Goal: Find specific page/section: Find specific page/section

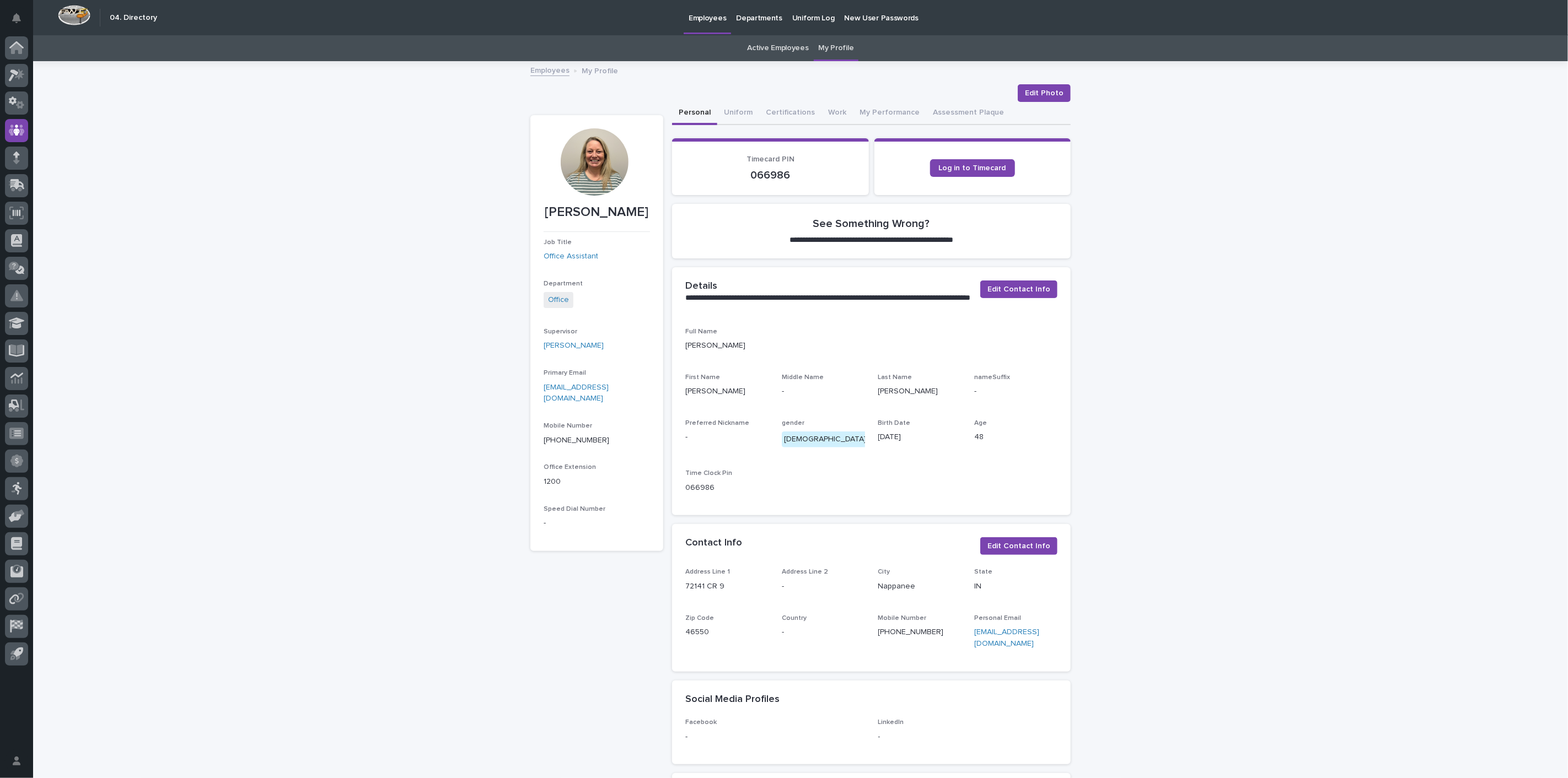
click at [760, 50] on link "Active Employees" at bounding box center [778, 48] width 61 height 26
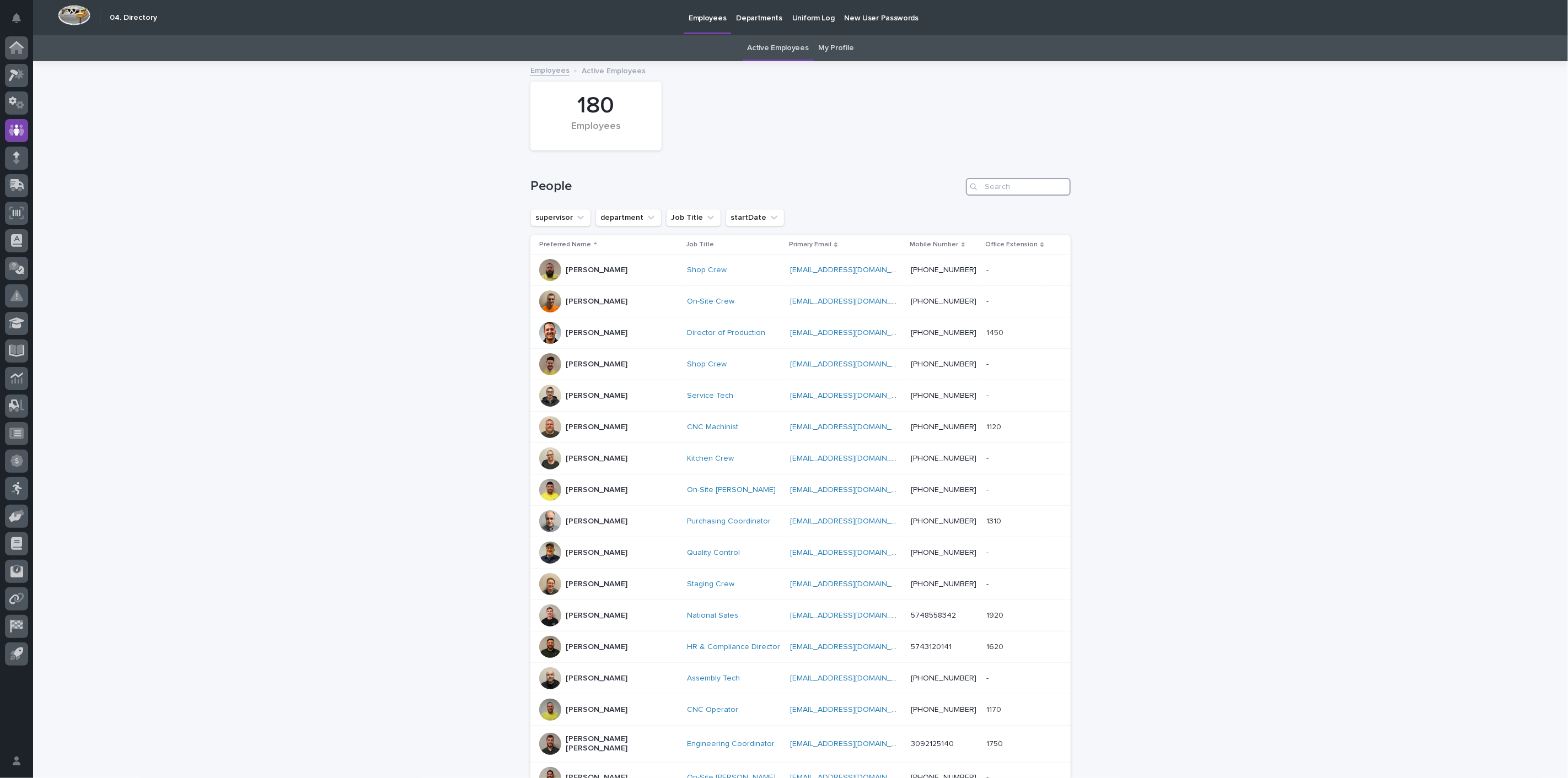
click at [997, 190] on input "Search" at bounding box center [1018, 187] width 105 height 18
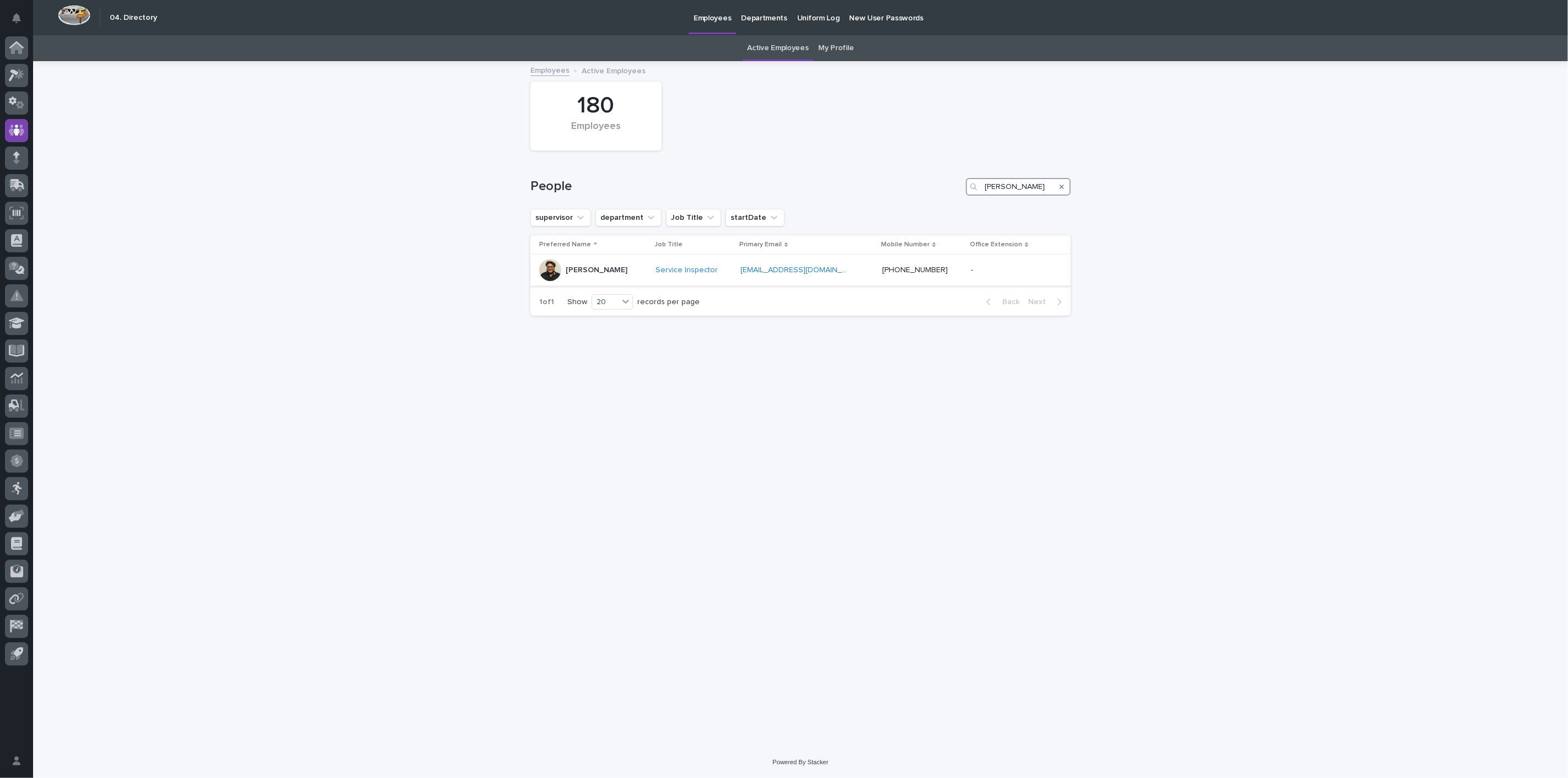
type input "[PERSON_NAME]"
click at [563, 272] on div "[PERSON_NAME]" at bounding box center [593, 270] width 108 height 22
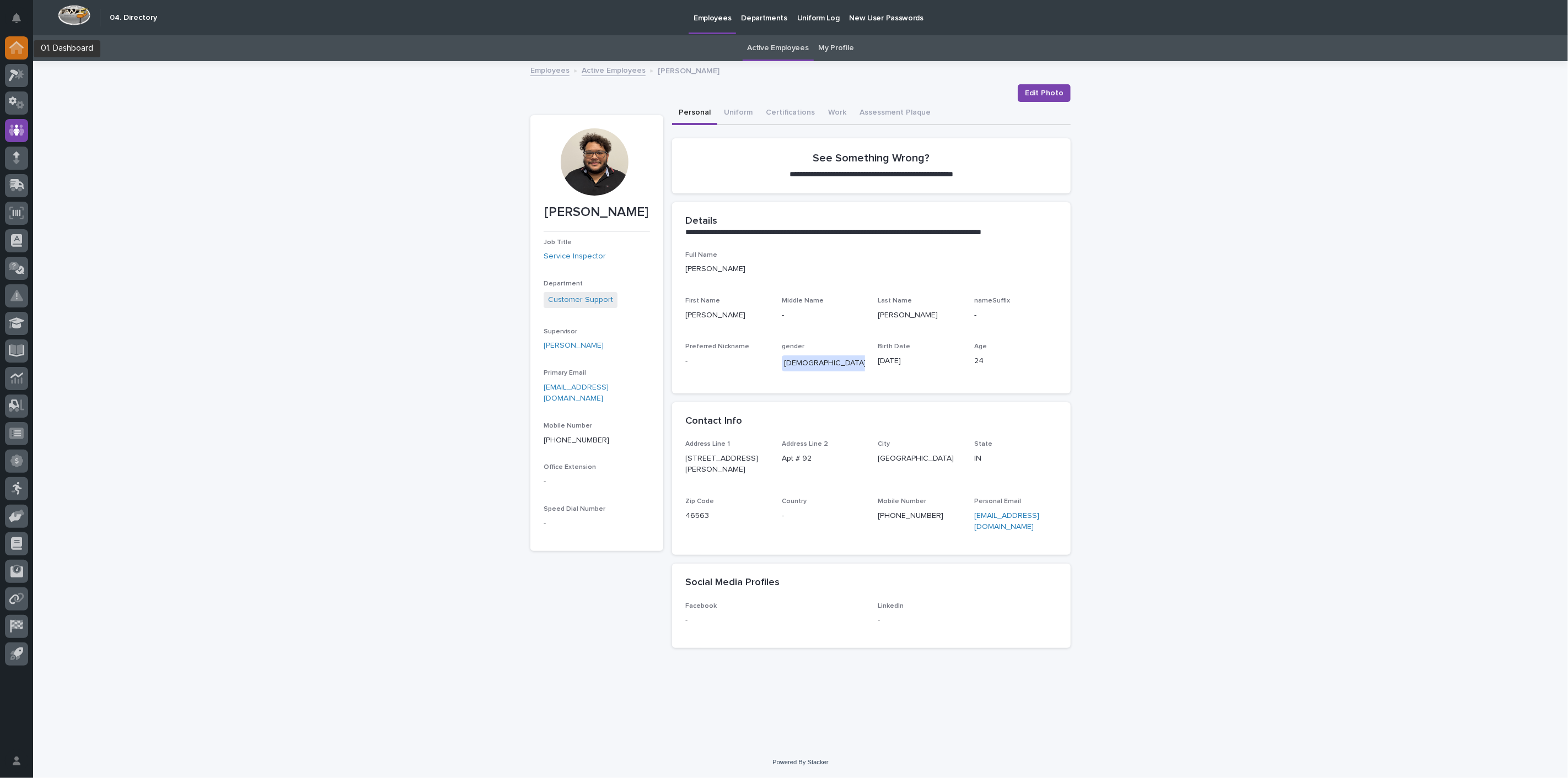
click at [20, 57] on div at bounding box center [16, 48] width 23 height 23
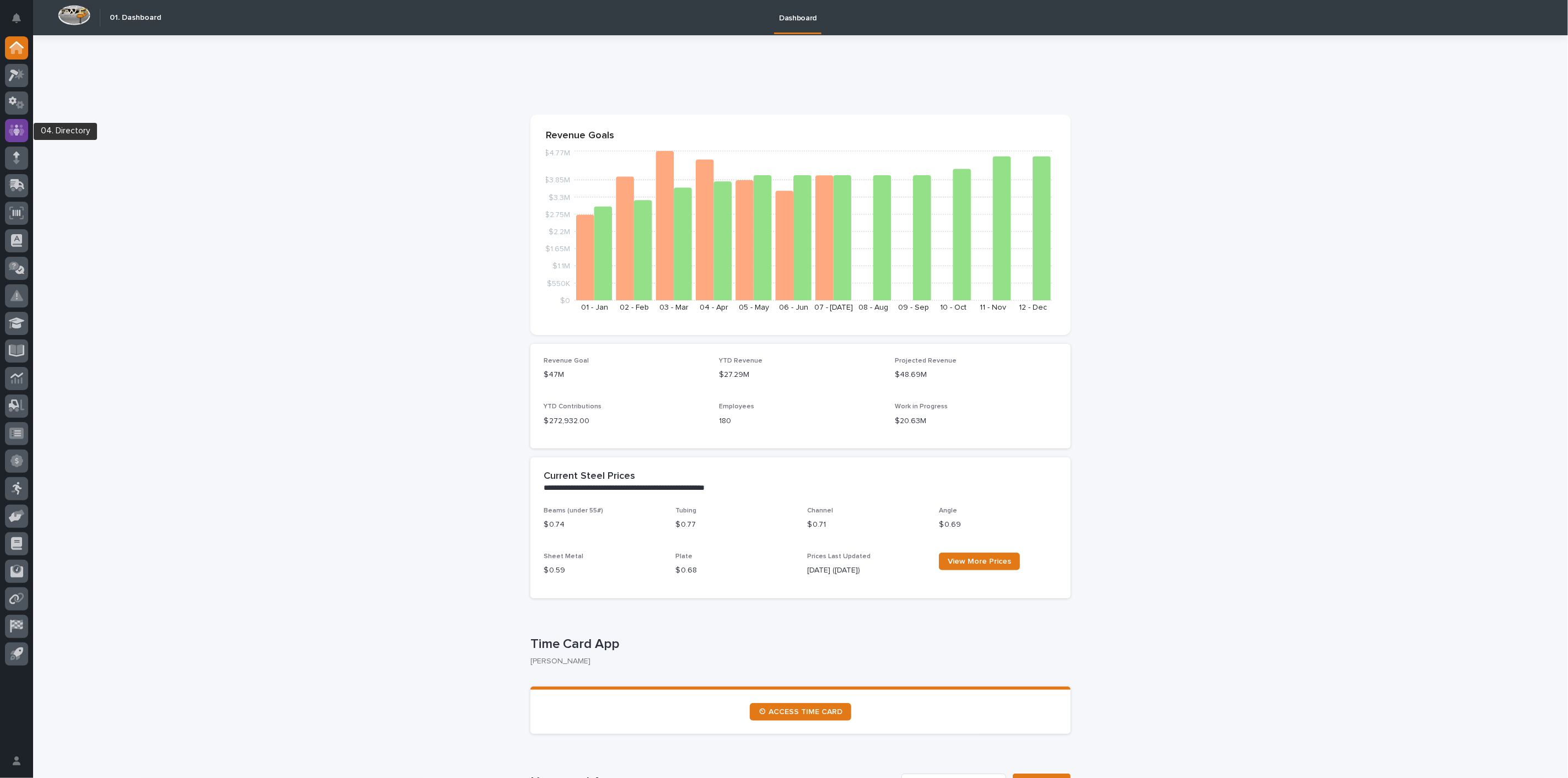
click at [18, 122] on div at bounding box center [16, 130] width 23 height 23
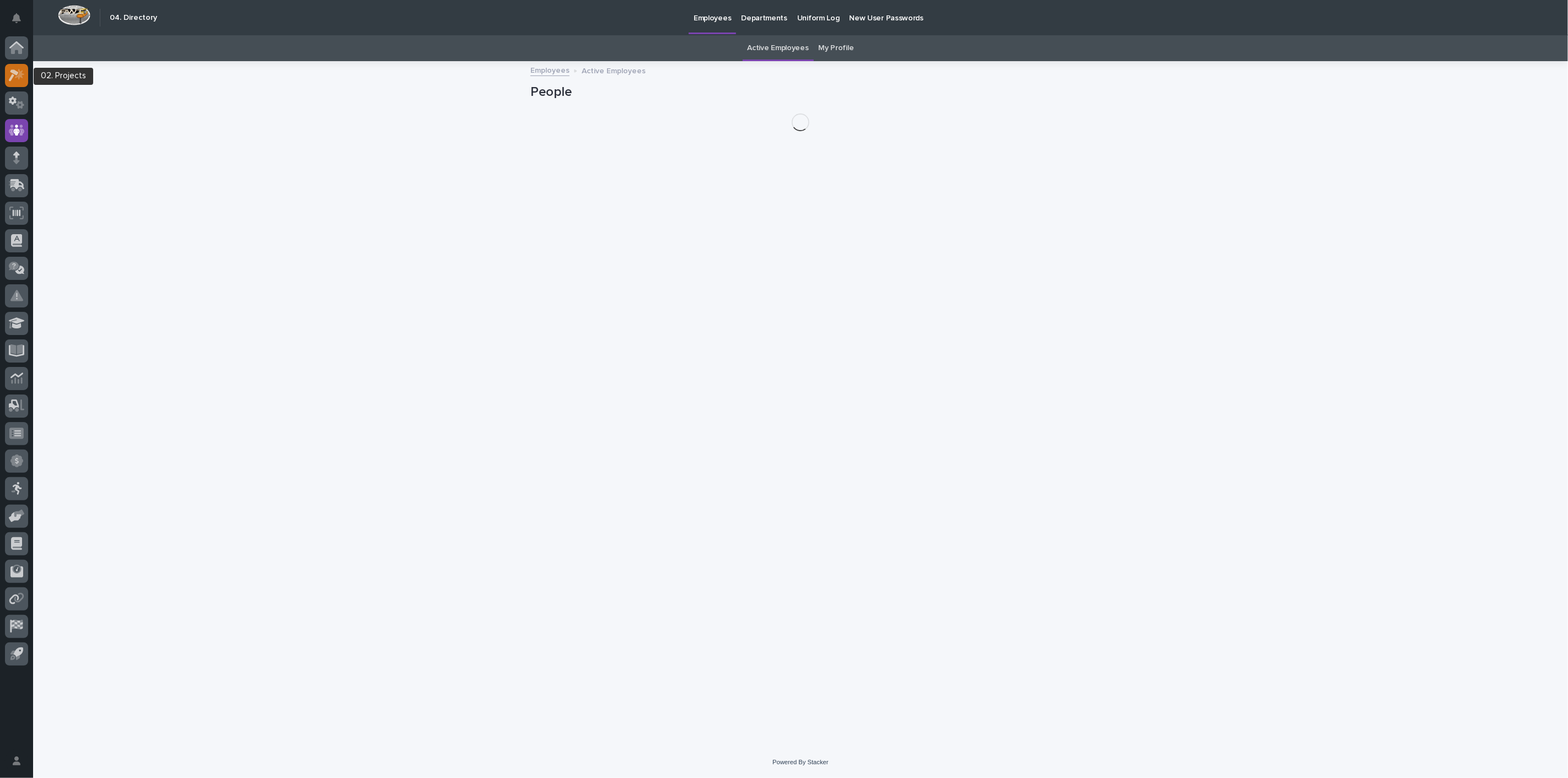
click at [21, 76] on icon at bounding box center [19, 74] width 9 height 11
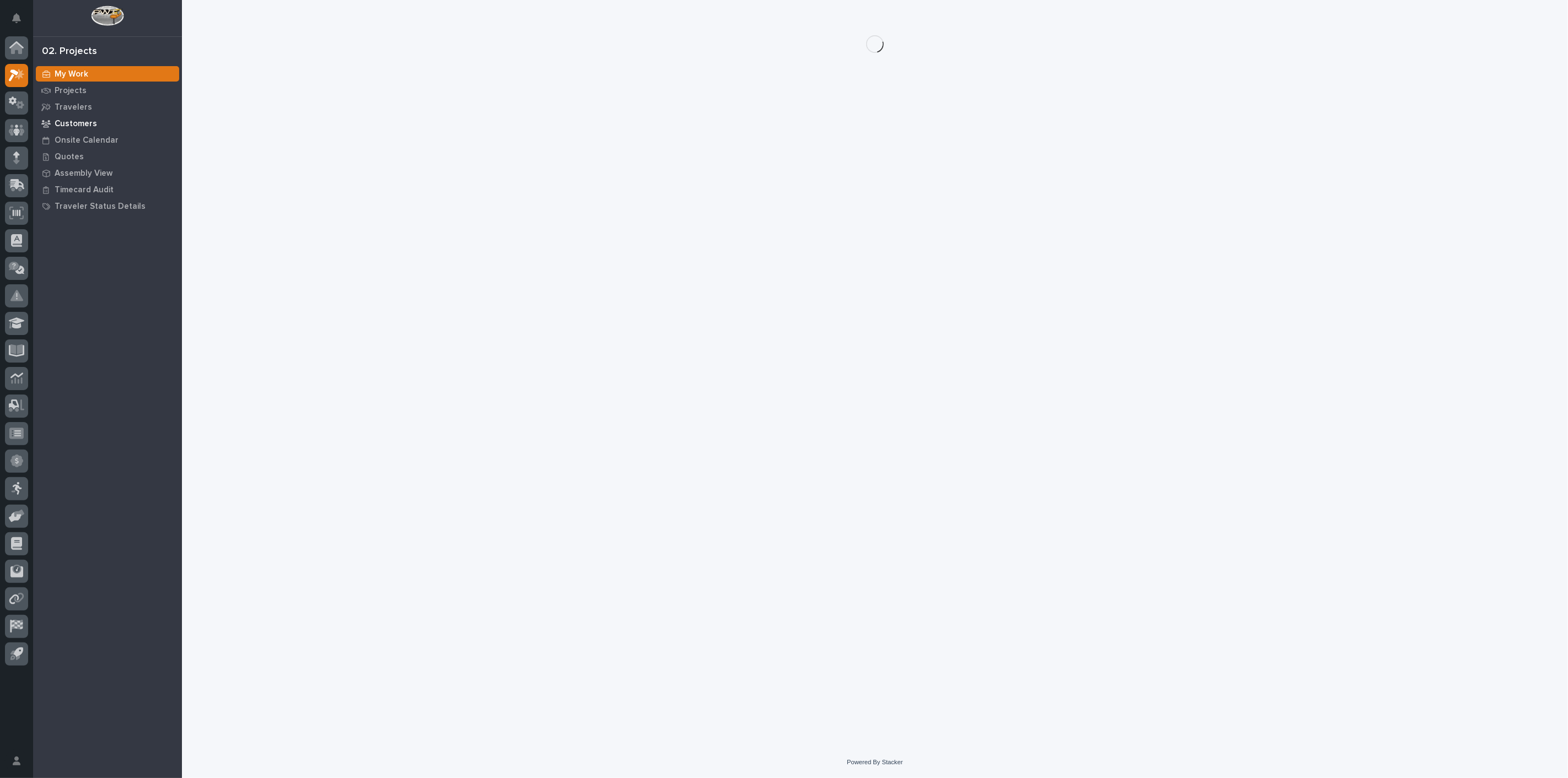
click at [92, 123] on p "Customers" at bounding box center [75, 124] width 42 height 10
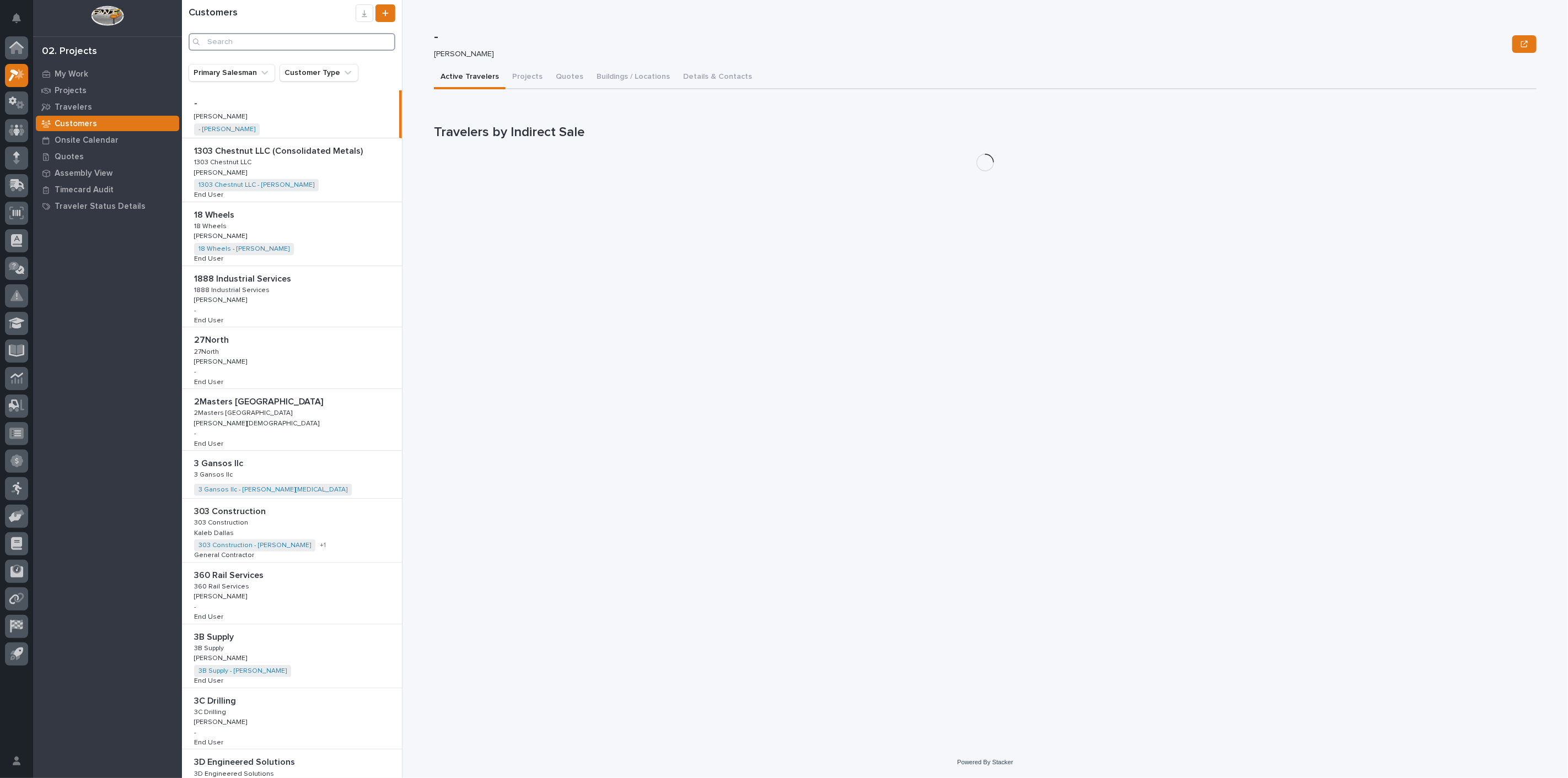
click at [250, 48] on input "Search" at bounding box center [291, 42] width 207 height 18
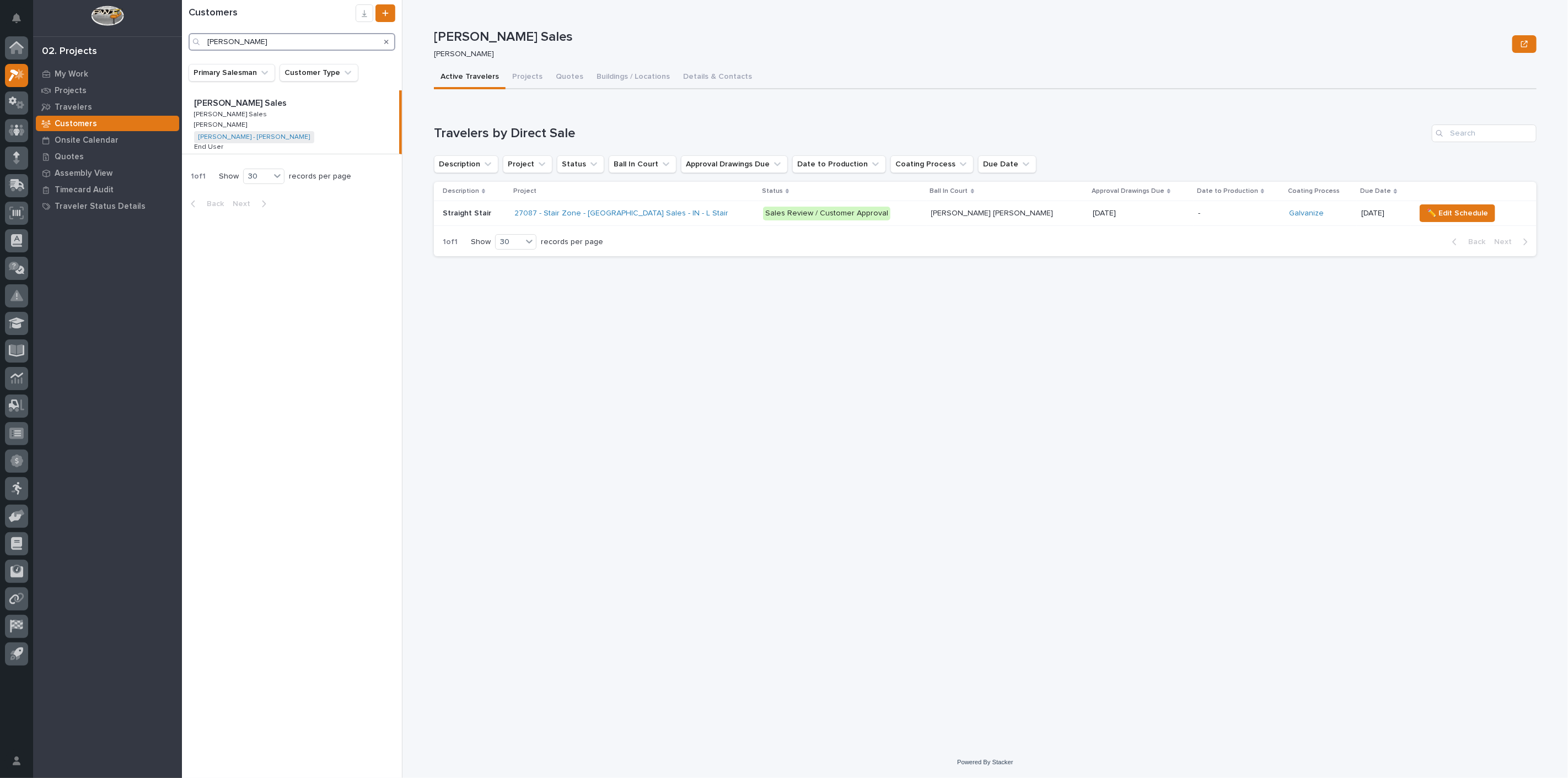
drag, startPoint x: 233, startPoint y: 47, endPoint x: 118, endPoint y: 23, distance: 117.5
click at [182, 23] on div "My Settings Log Out 02. Projects My Work Projects Travelers Customers Onsite Ca…" at bounding box center [875, 389] width 1386 height 778
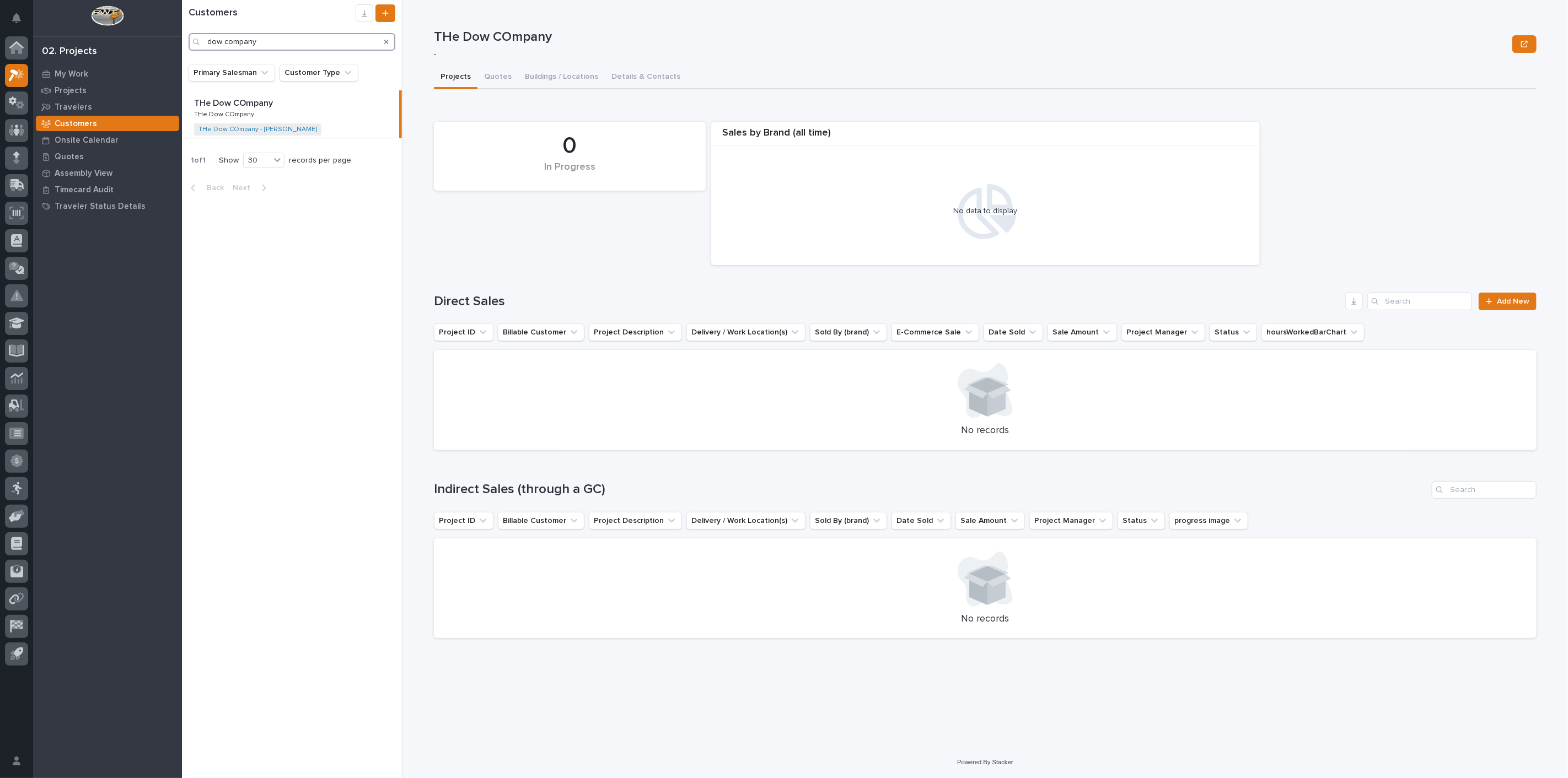
type input "dow company"
click at [314, 110] on div "THe Dow COmpany THe Dow COmpany THe Dow COmpany THe Dow COmpany THe Dow COmpany…" at bounding box center [290, 113] width 217 height 47
click at [496, 75] on button "Quotes" at bounding box center [498, 78] width 41 height 23
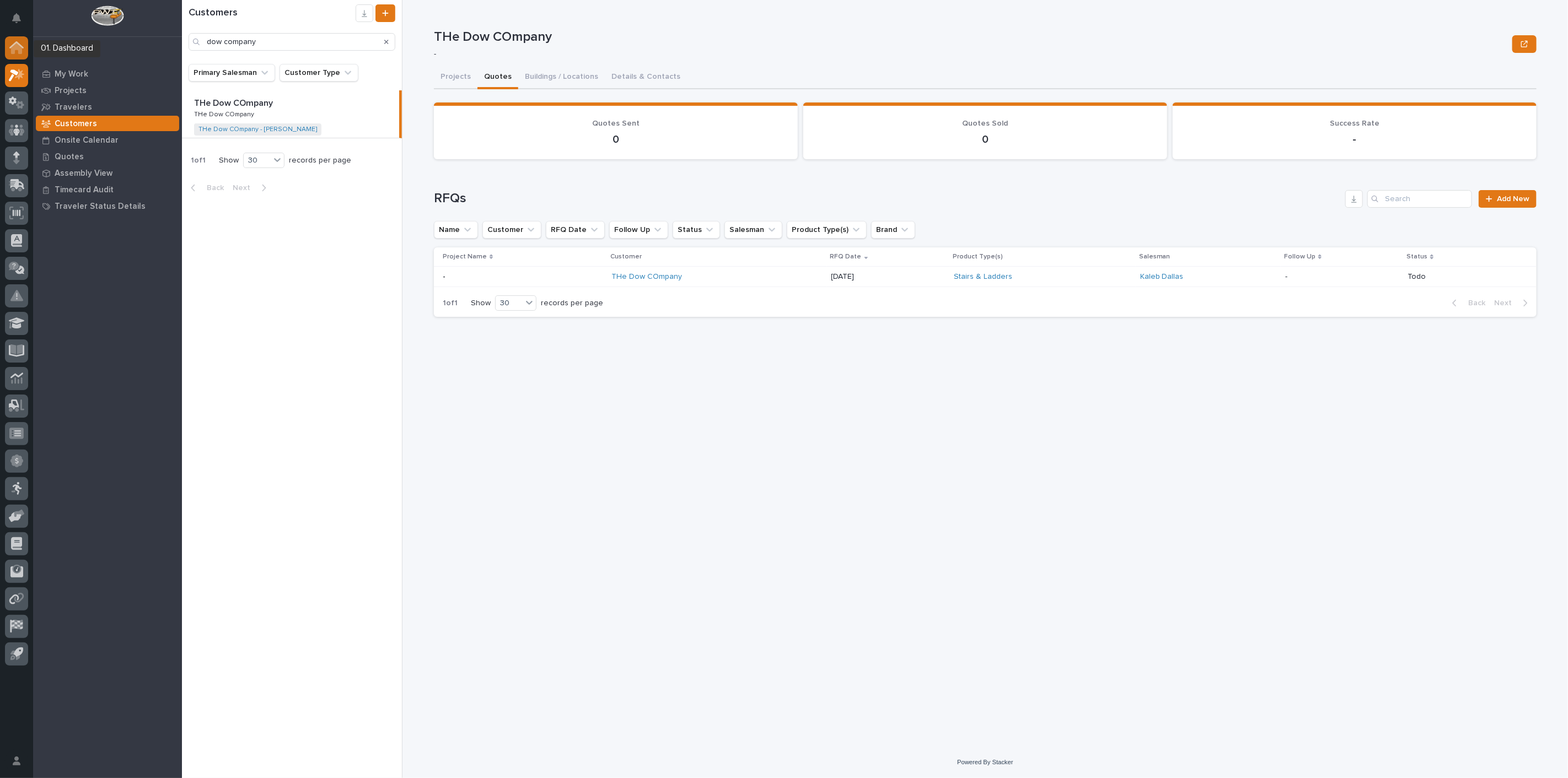
click at [17, 42] on icon at bounding box center [16, 45] width 14 height 7
